Goal: Information Seeking & Learning: Check status

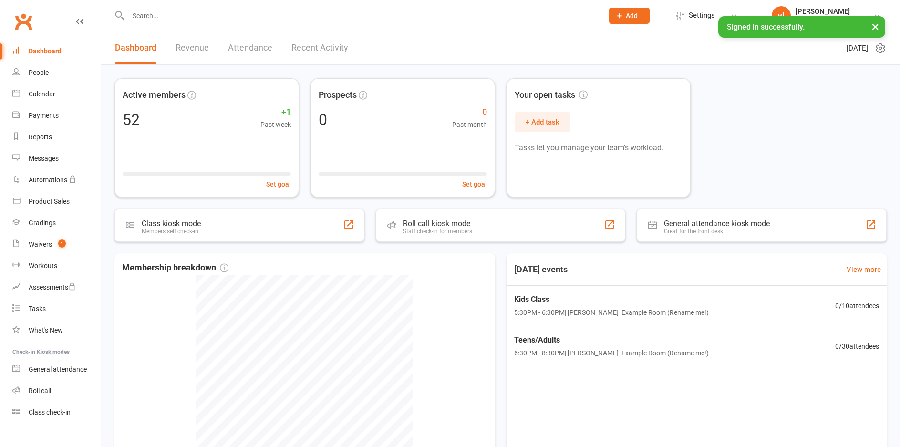
click at [874, 28] on button "×" at bounding box center [874, 26] width 17 height 21
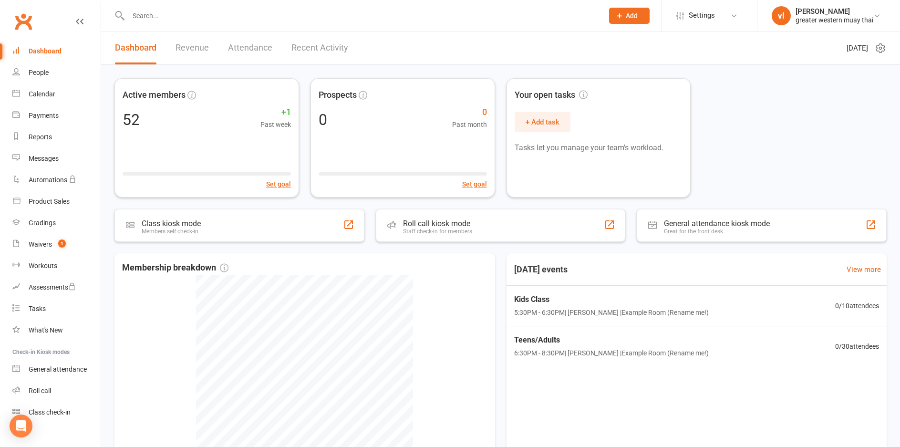
click at [192, 45] on link "Revenue" at bounding box center [191, 47] width 33 height 33
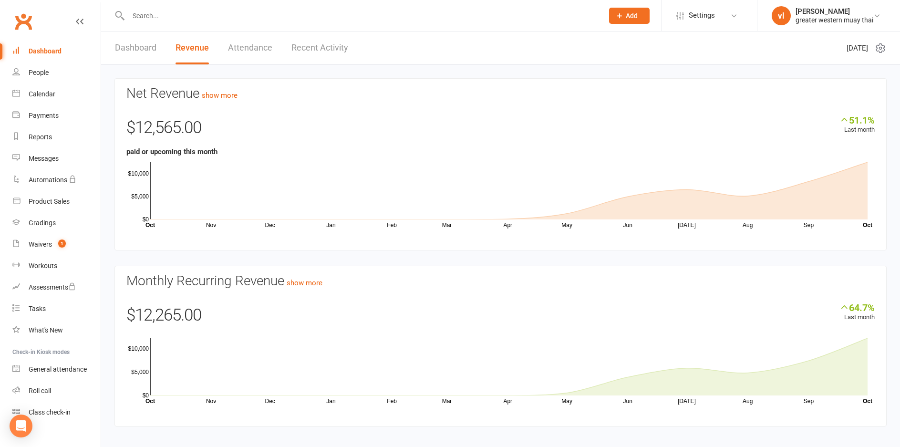
click at [152, 46] on link "Dashboard" at bounding box center [135, 47] width 41 height 33
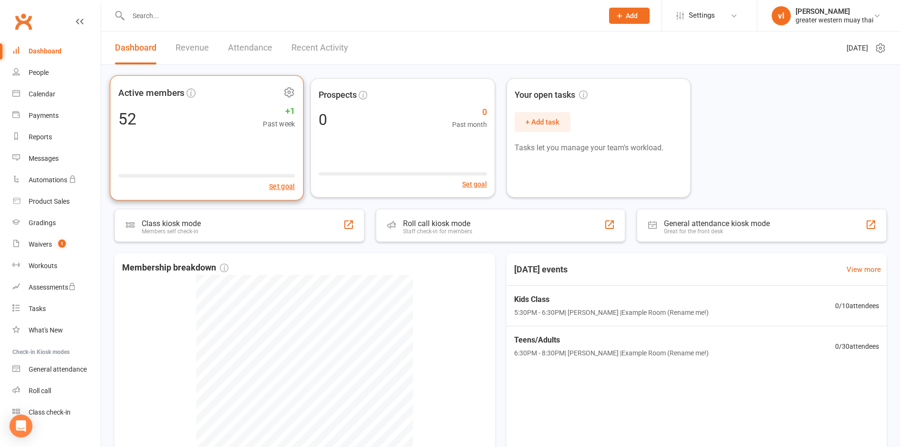
click at [155, 137] on div "Active members 52 +1 Past week Set goal" at bounding box center [207, 137] width 194 height 125
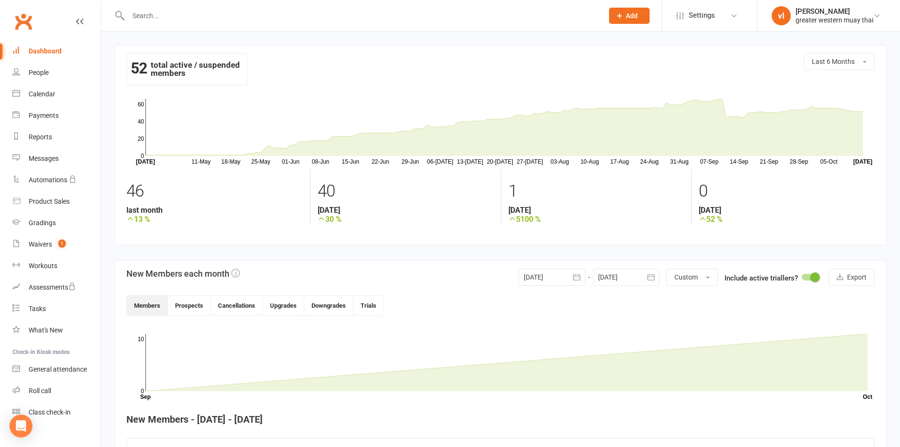
click at [76, 22] on icon at bounding box center [80, 22] width 8 height 8
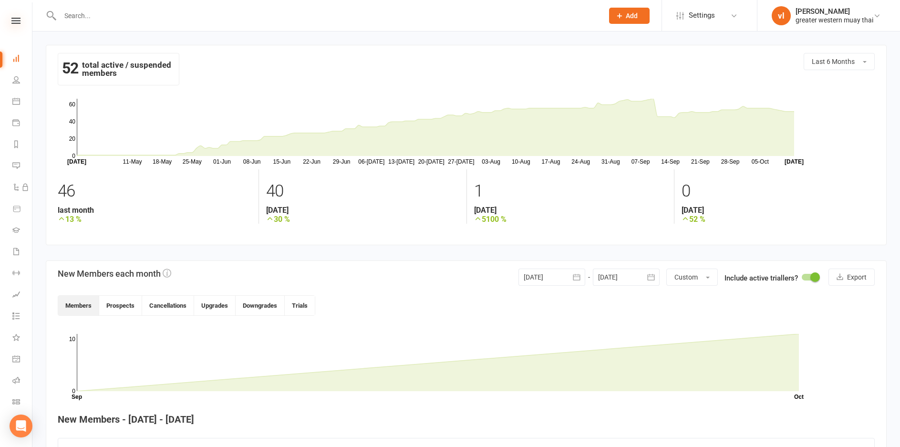
click at [15, 22] on icon at bounding box center [15, 21] width 9 height 6
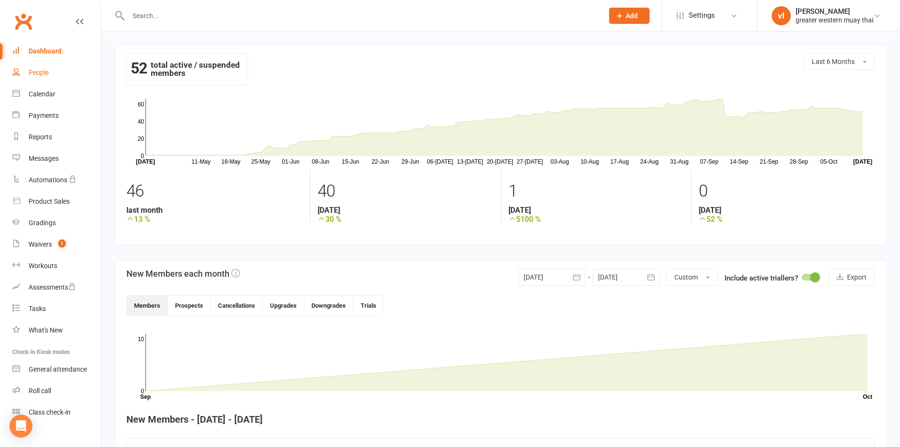
click at [38, 73] on div "People" at bounding box center [39, 73] width 20 height 8
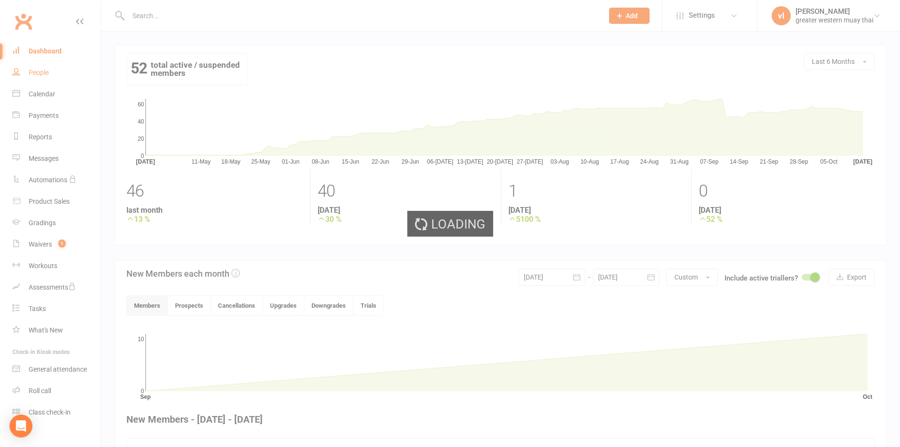
select select "25"
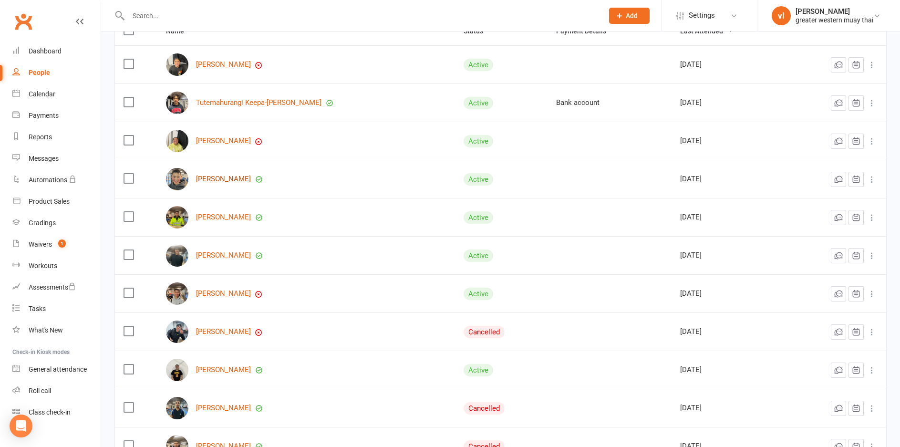
scroll to position [143, 0]
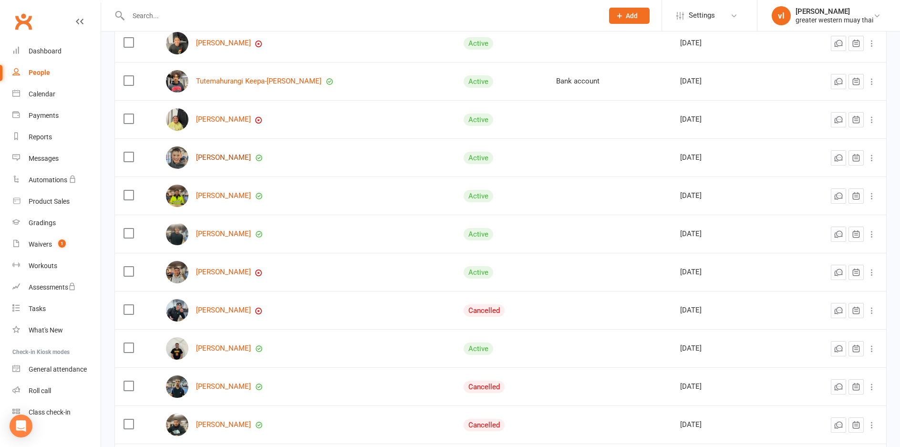
click at [222, 162] on link "[PERSON_NAME]" at bounding box center [223, 158] width 55 height 8
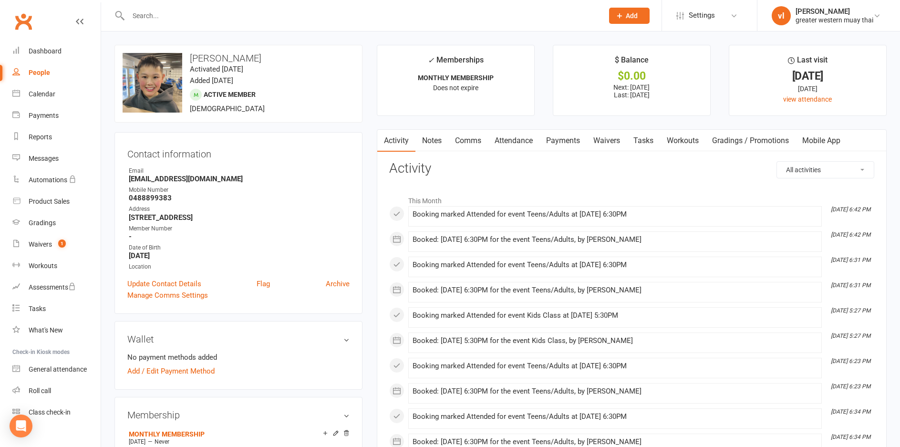
click at [548, 141] on link "Payments" at bounding box center [562, 141] width 47 height 22
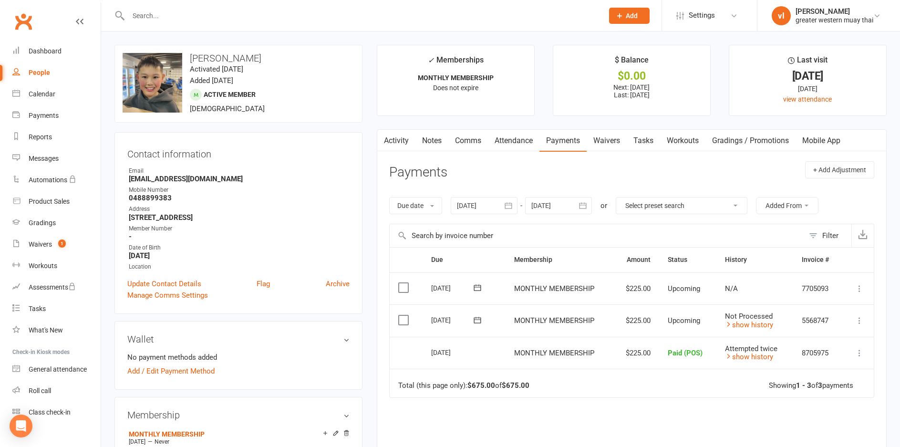
select select "25"
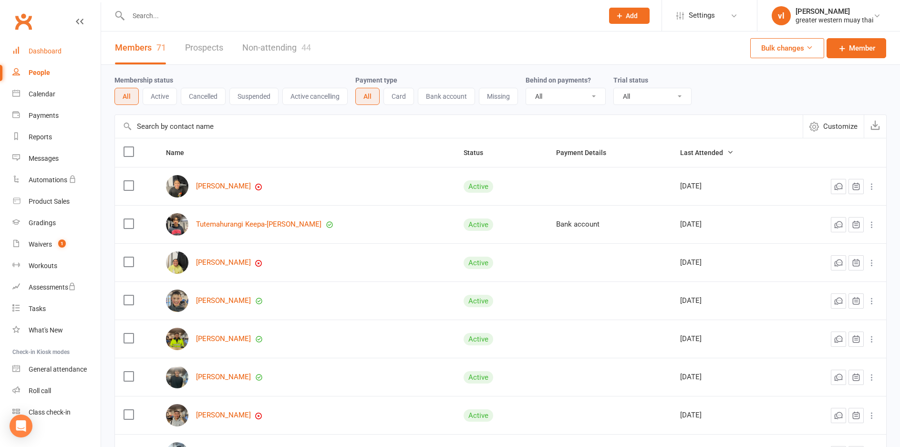
click at [39, 52] on div "Dashboard" at bounding box center [45, 51] width 33 height 8
